Goal: Transaction & Acquisition: Purchase product/service

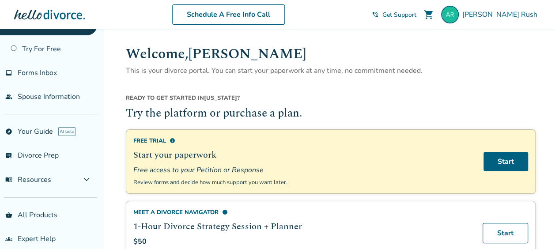
scroll to position [33, 0]
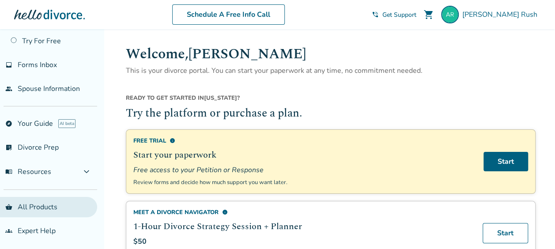
click at [30, 200] on link "shopping_basket All Products" at bounding box center [48, 207] width 97 height 20
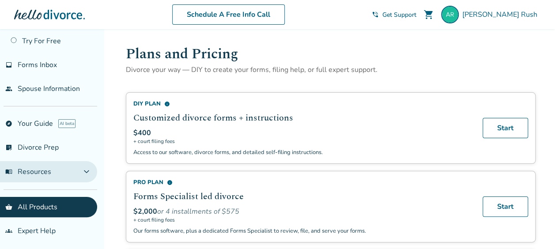
click at [39, 171] on span "menu_book Resources" at bounding box center [28, 172] width 46 height 10
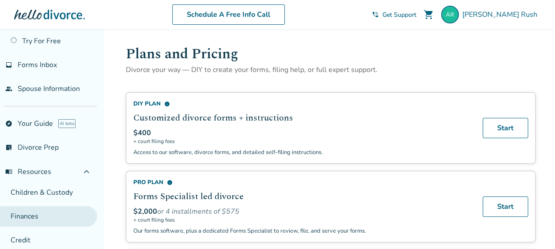
click at [26, 213] on link "Finances" at bounding box center [48, 216] width 97 height 20
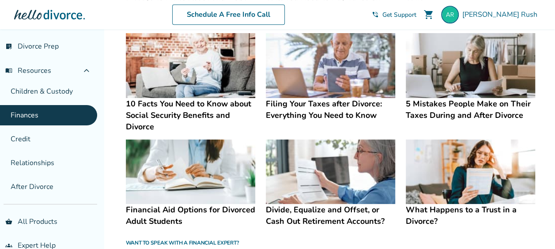
scroll to position [147, 0]
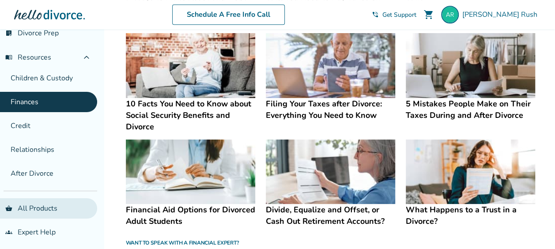
click at [56, 207] on link "shopping_basket All Products" at bounding box center [48, 208] width 97 height 20
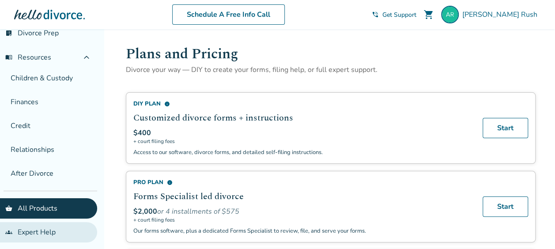
click at [31, 229] on link "groups Expert Help" at bounding box center [48, 232] width 97 height 20
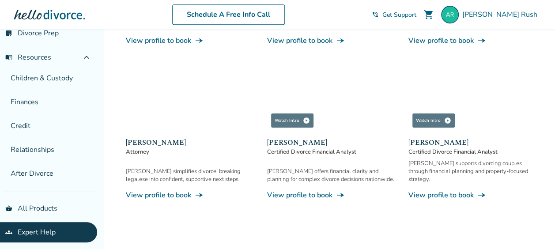
scroll to position [250, 0]
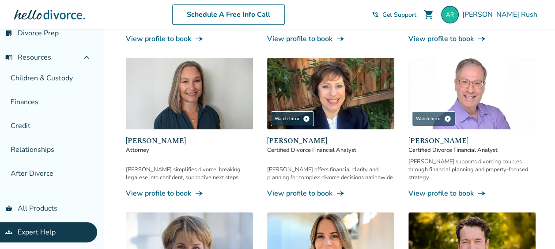
click at [468, 89] on img at bounding box center [471, 93] width 127 height 71
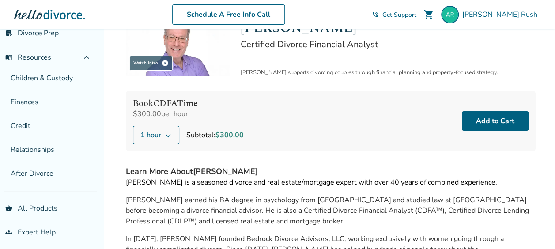
scroll to position [44, 0]
click at [165, 133] on icon at bounding box center [168, 135] width 7 height 7
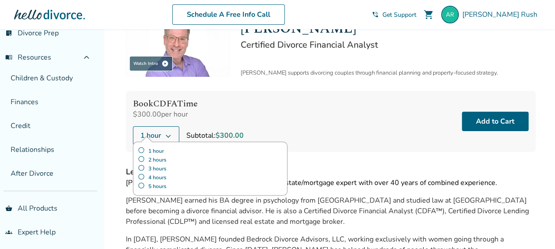
click at [142, 184] on label "5 hours" at bounding box center [210, 186] width 145 height 9
click at [488, 117] on button "Add to Cart" at bounding box center [495, 121] width 67 height 19
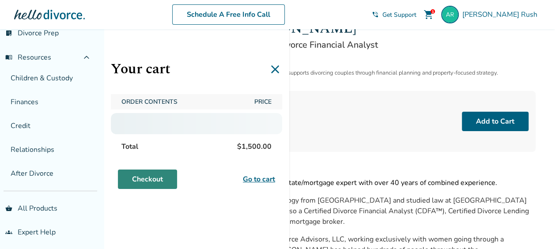
click at [143, 177] on link "Checkout" at bounding box center [147, 178] width 59 height 19
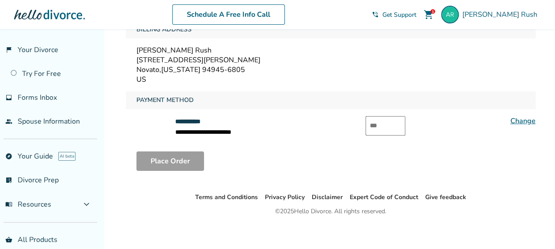
scroll to position [177, 0]
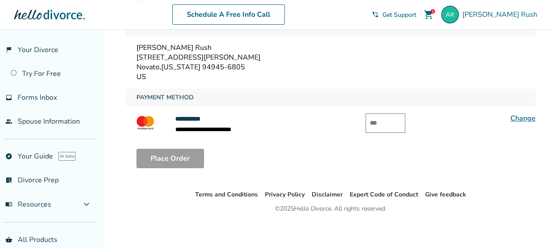
click at [381, 117] on input "text" at bounding box center [385, 122] width 40 height 19
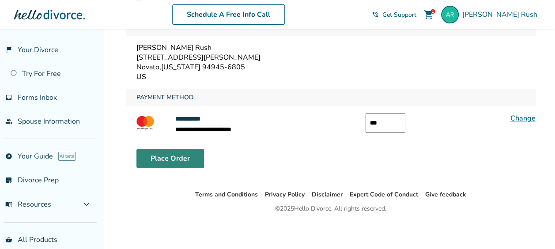
type input "***"
click at [182, 156] on button "Place Order" at bounding box center [170, 158] width 68 height 19
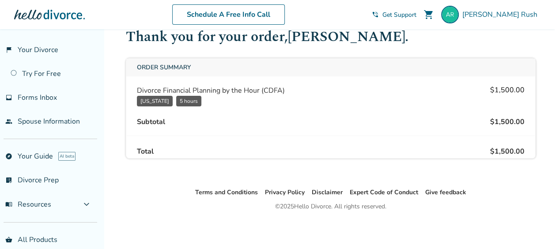
scroll to position [37, 0]
